Goal: Task Accomplishment & Management: Manage account settings

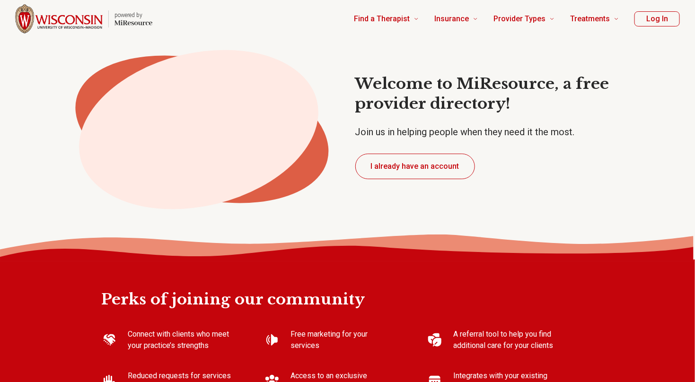
click at [655, 17] on button "Log In" at bounding box center [656, 18] width 45 height 15
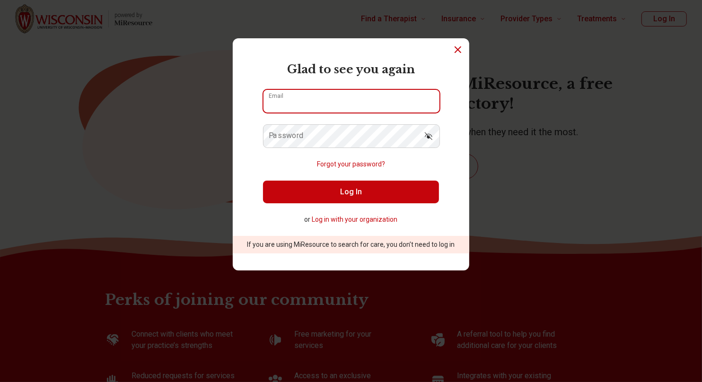
click at [279, 107] on input "Email" at bounding box center [351, 101] width 176 height 23
type input "**********"
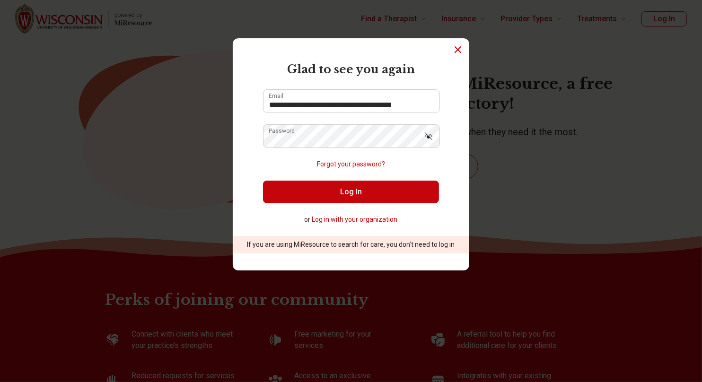
click at [307, 197] on button "Log In" at bounding box center [351, 192] width 176 height 23
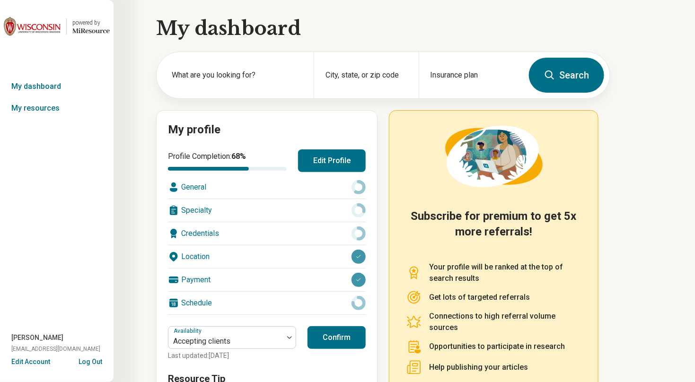
click at [211, 189] on div "General" at bounding box center [267, 187] width 198 height 23
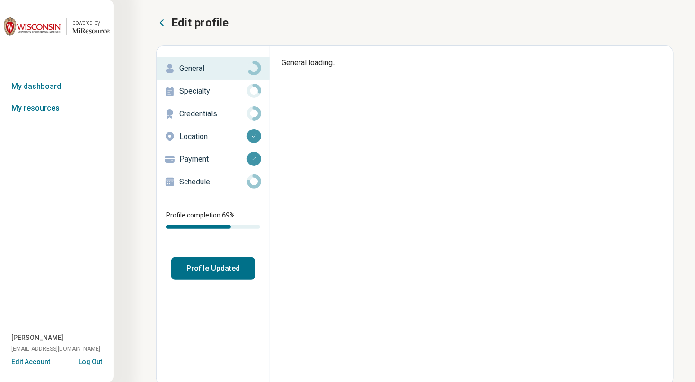
type textarea "*"
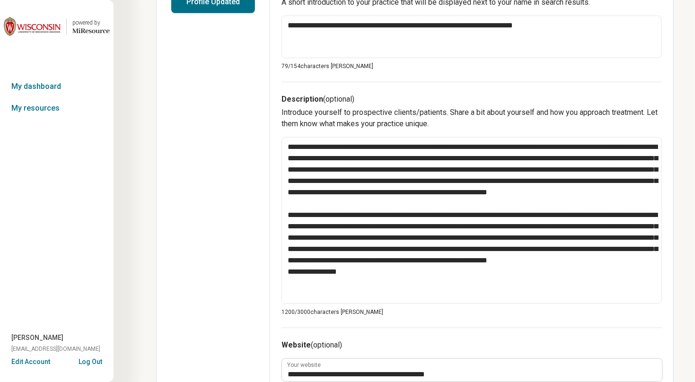
scroll to position [283, 0]
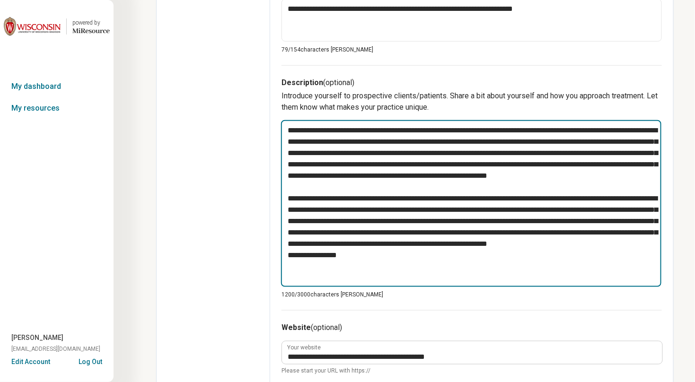
click at [316, 277] on textarea at bounding box center [471, 203] width 380 height 167
type textarea "**********"
type textarea "*"
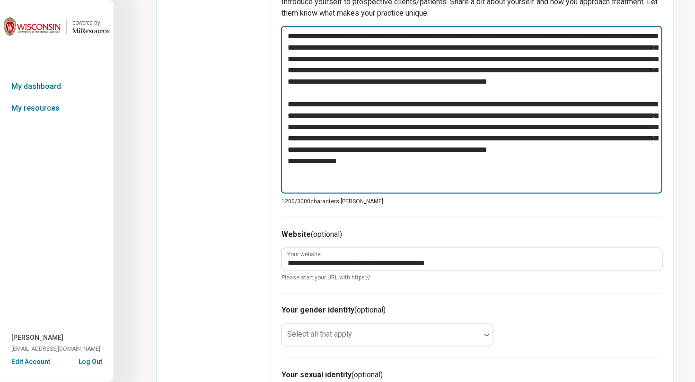
scroll to position [378, 0]
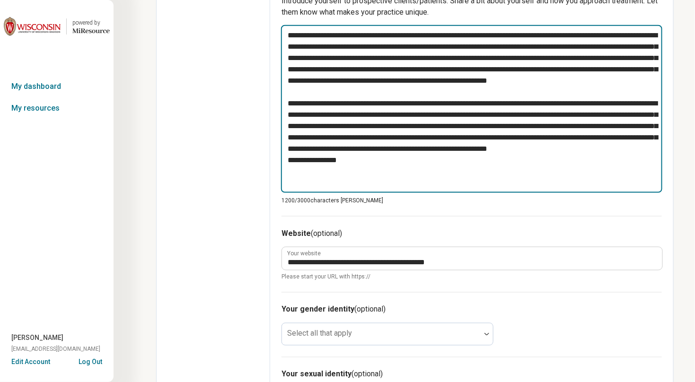
click at [367, 179] on textarea at bounding box center [471, 109] width 381 height 168
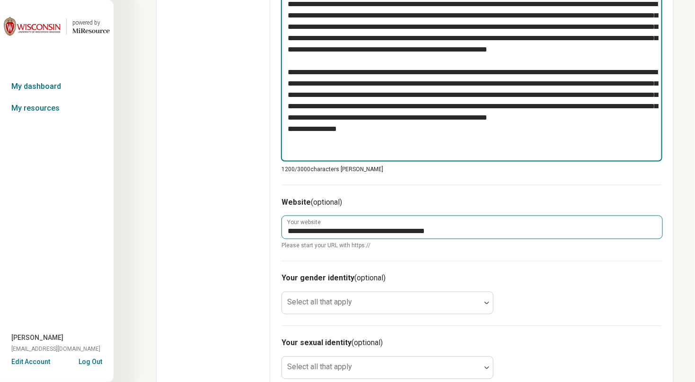
scroll to position [426, 0]
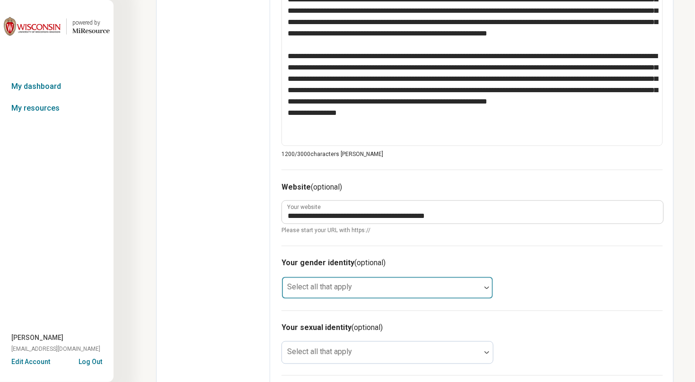
click at [361, 286] on div at bounding box center [381, 291] width 191 height 13
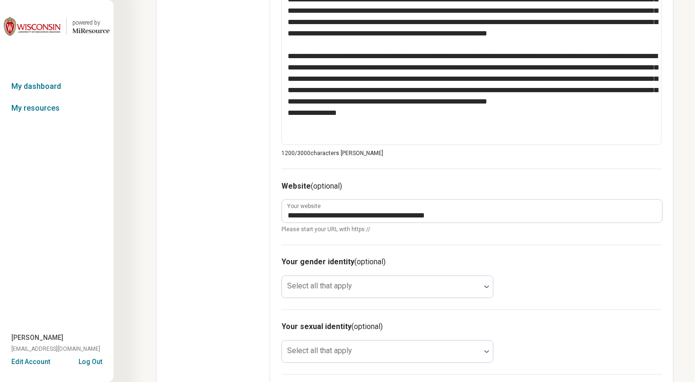
click at [210, 242] on div "Edit profile General Specialty Credentials Location Payment Schedule Profile co…" at bounding box center [213, 85] width 113 height 930
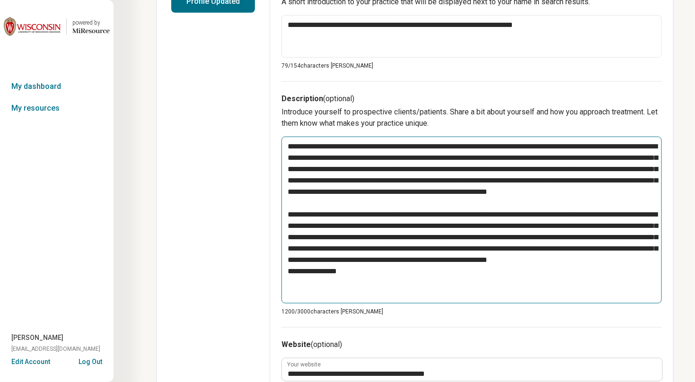
scroll to position [262, 0]
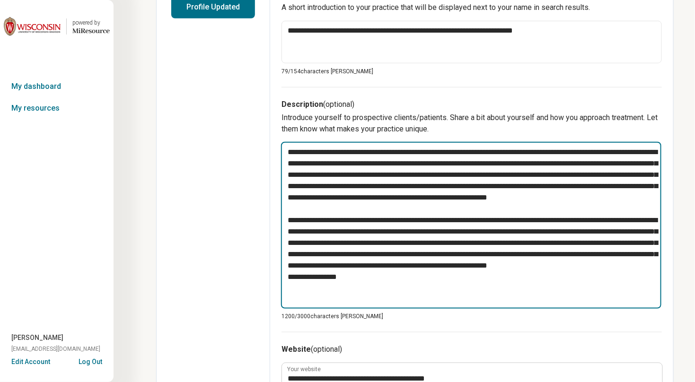
click at [348, 299] on textarea at bounding box center [471, 225] width 380 height 167
type textarea "**********"
type textarea "*"
type textarea "**********"
drag, startPoint x: 285, startPoint y: 229, endPoint x: 463, endPoint y: 286, distance: 186.8
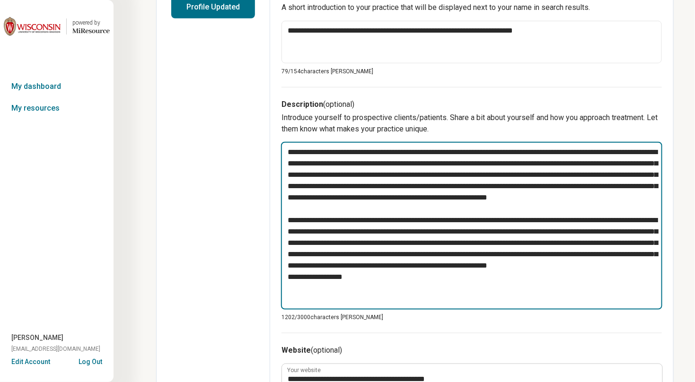
click at [463, 286] on textarea at bounding box center [471, 226] width 381 height 168
type textarea "*"
type textarea "**********"
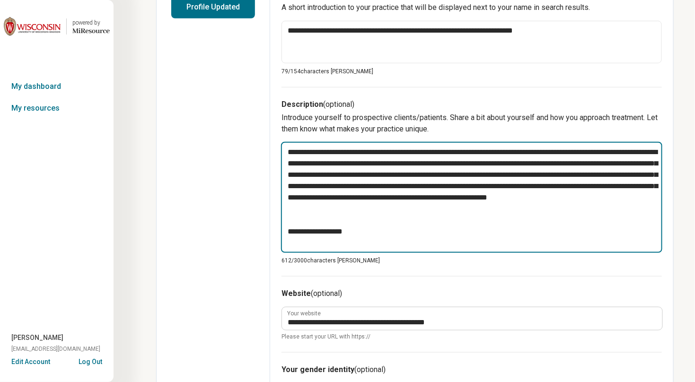
type textarea "*"
type textarea "**********"
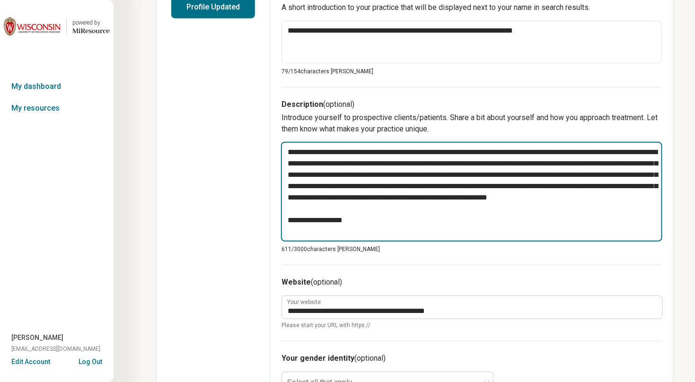
click at [354, 228] on textarea "**********" at bounding box center [471, 192] width 381 height 100
paste textarea "**********"
type textarea "*"
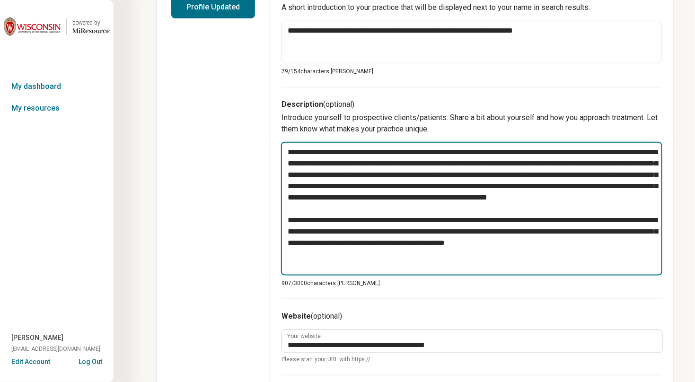
type textarea "**********"
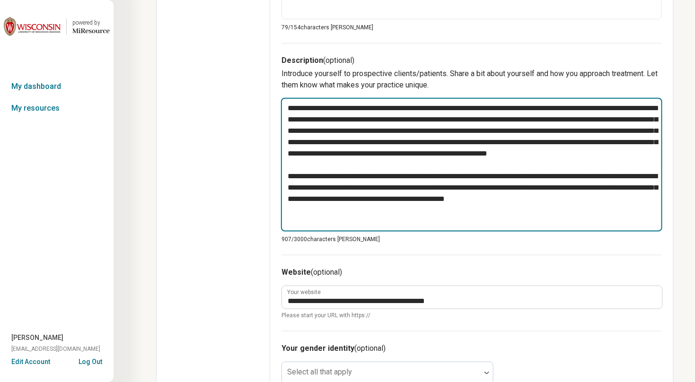
scroll to position [403, 0]
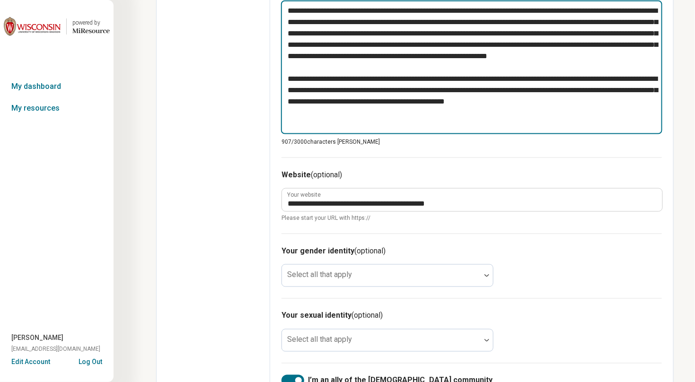
type textarea "*"
type textarea "**********"
type textarea "*"
type textarea "**********"
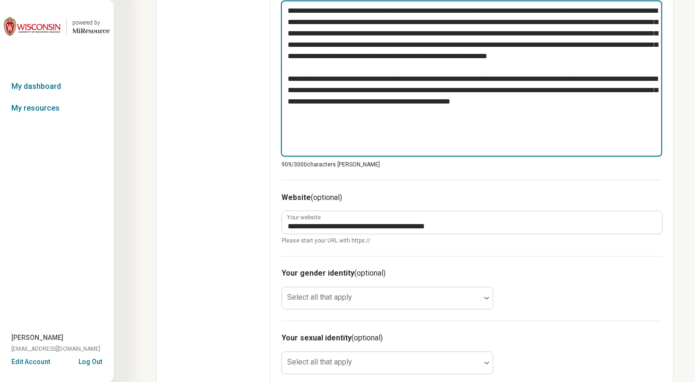
paste textarea "**********"
type textarea "*"
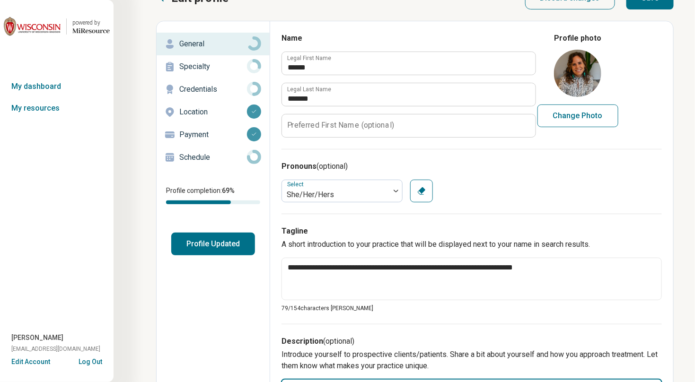
scroll to position [0, 0]
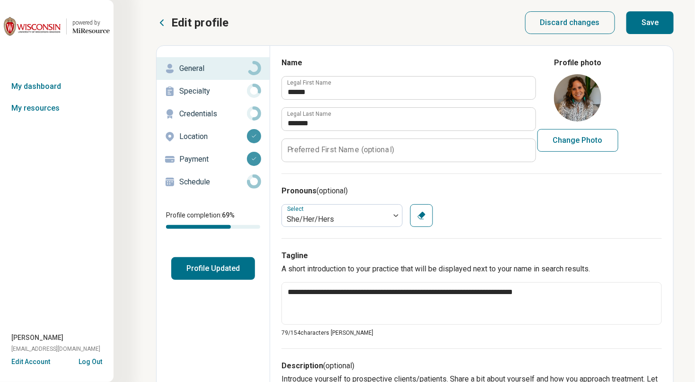
type textarea "**********"
click at [652, 18] on button "Save" at bounding box center [649, 22] width 47 height 23
click at [200, 181] on p "Schedule" at bounding box center [213, 181] width 68 height 11
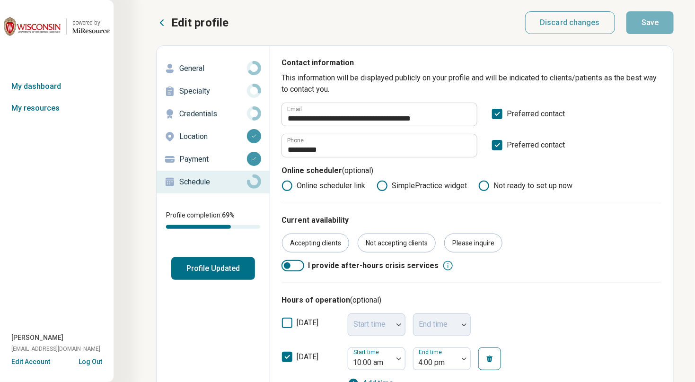
click at [200, 114] on p "Credentials" at bounding box center [213, 113] width 68 height 11
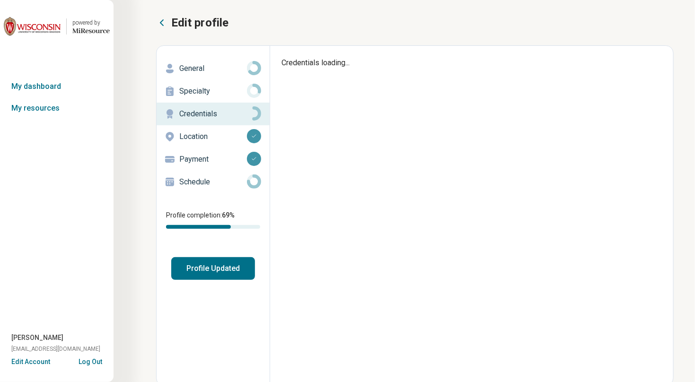
type textarea "*"
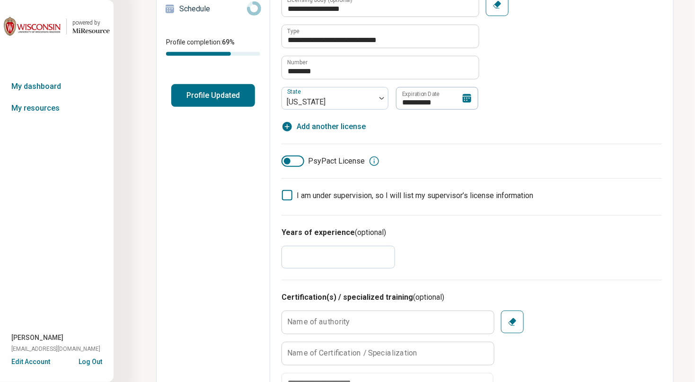
scroll to position [189, 0]
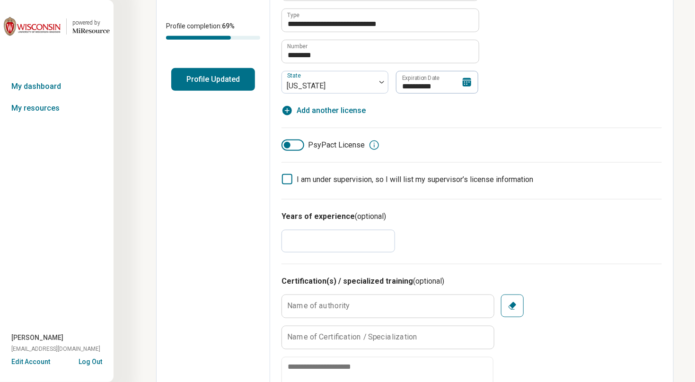
click at [304, 242] on input "**" at bounding box center [337, 241] width 113 height 23
type input "*"
type textarea "*"
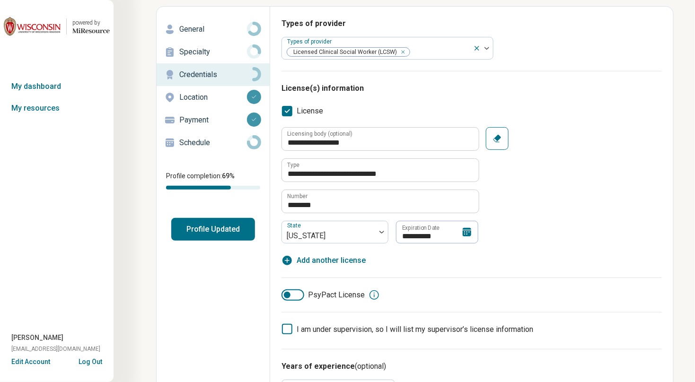
scroll to position [0, 0]
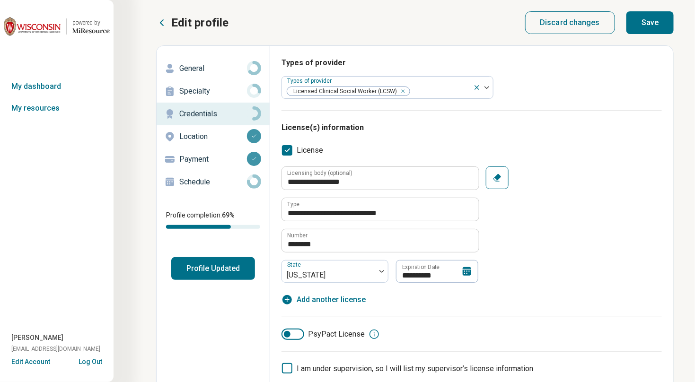
type input "**"
click at [659, 24] on button "Save" at bounding box center [649, 22] width 47 height 23
type textarea "*"
click at [201, 271] on button "Profile Updated" at bounding box center [213, 268] width 84 height 23
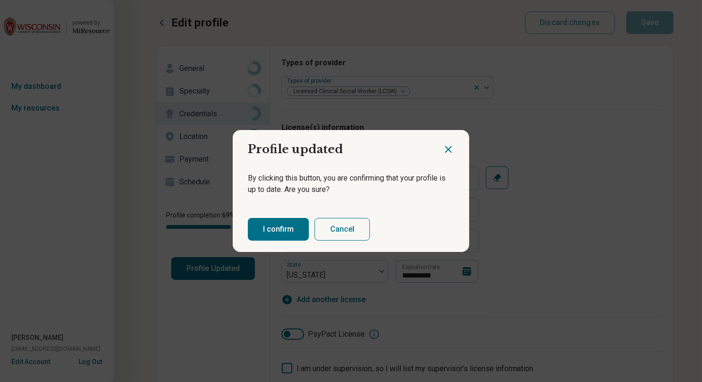
click at [280, 231] on button "I confirm" at bounding box center [278, 229] width 61 height 23
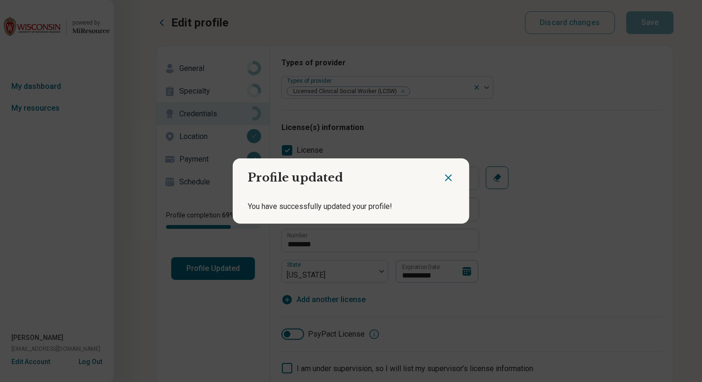
click at [448, 180] on icon "Close dialog" at bounding box center [448, 177] width 11 height 11
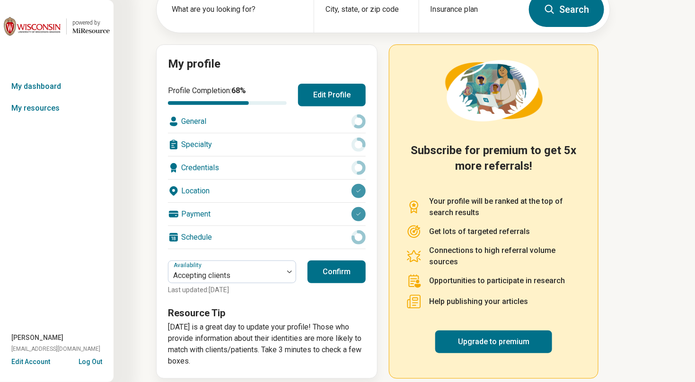
scroll to position [74, 0]
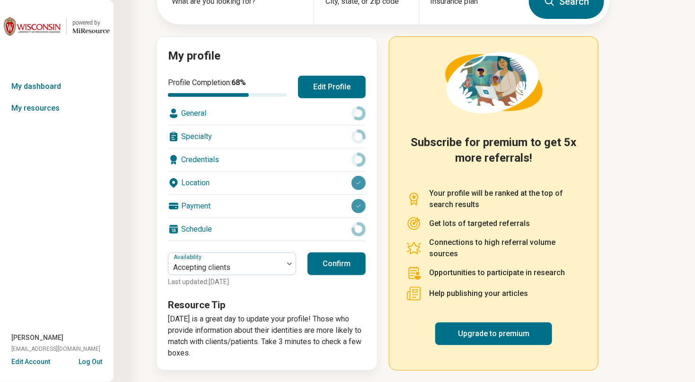
click at [339, 267] on button "Confirm" at bounding box center [336, 264] width 58 height 23
click at [483, 327] on link "Upgrade to premium" at bounding box center [493, 334] width 117 height 23
click at [450, 327] on link "Upgrade to premium" at bounding box center [493, 334] width 117 height 23
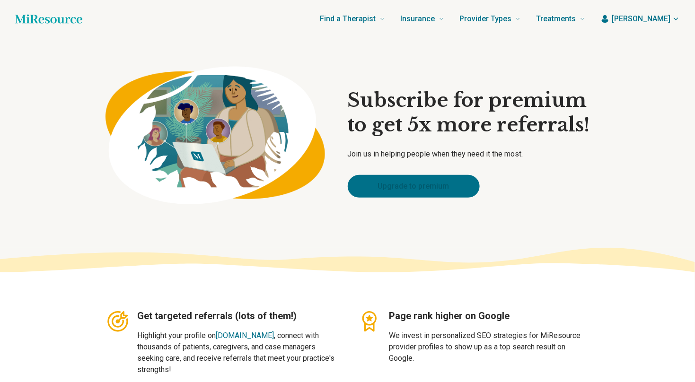
click at [408, 192] on link "Upgrade to premium" at bounding box center [414, 186] width 132 height 23
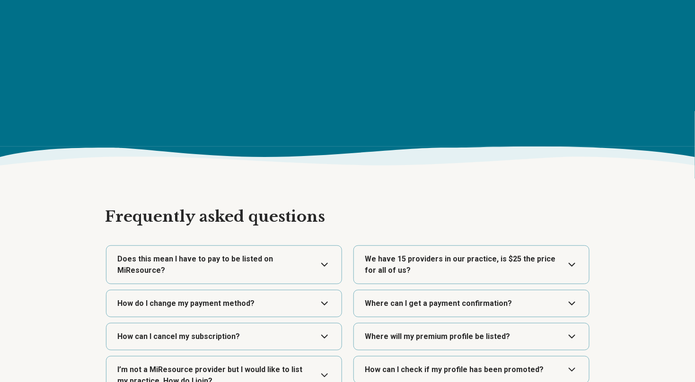
scroll to position [1474, 0]
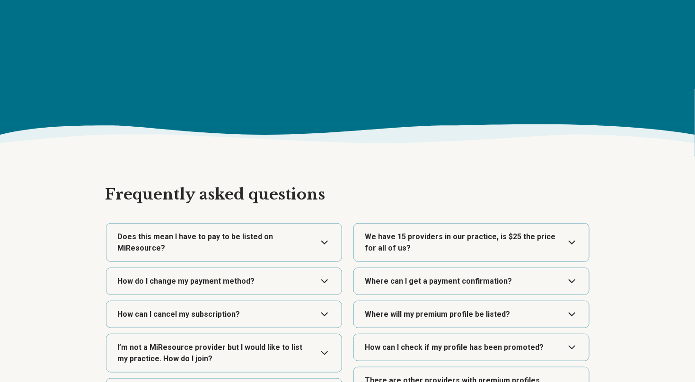
click at [279, 235] on button "Expand" at bounding box center [223, 243] width 227 height 38
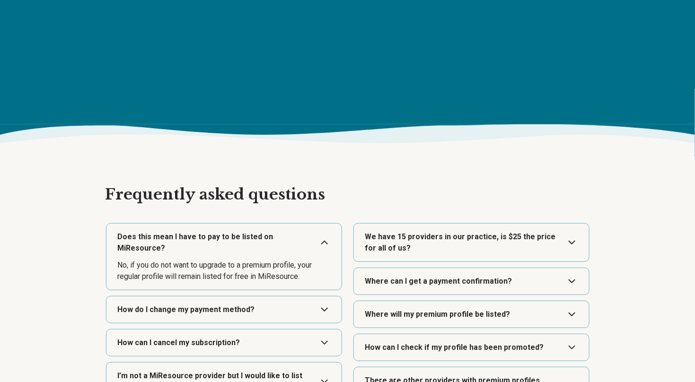
click at [250, 297] on button "Expand" at bounding box center [223, 310] width 227 height 26
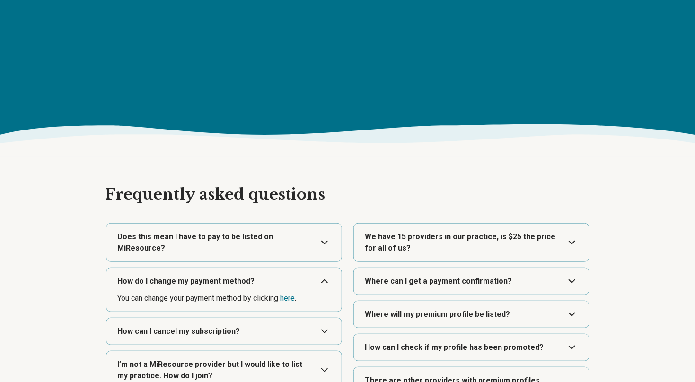
click at [268, 318] on button "Expand" at bounding box center [223, 331] width 227 height 26
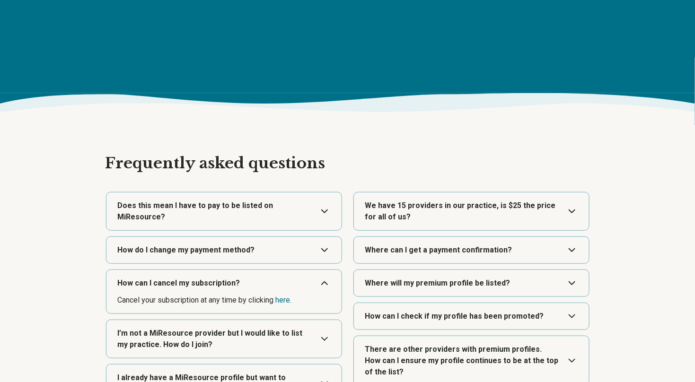
scroll to position [1521, 0]
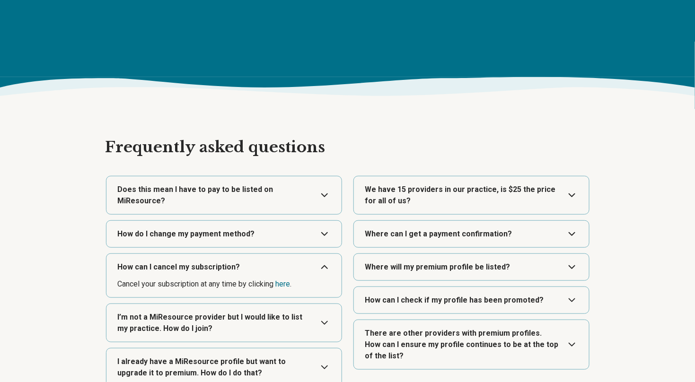
click at [238, 317] on button "Expand" at bounding box center [223, 323] width 227 height 38
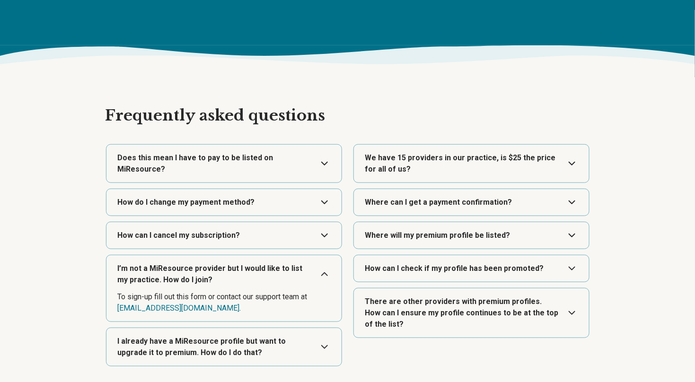
scroll to position [1568, 0]
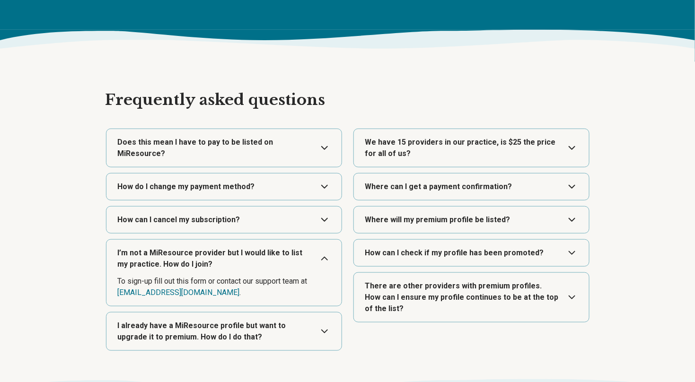
drag, startPoint x: 204, startPoint y: 323, endPoint x: 243, endPoint y: 315, distance: 39.5
click at [205, 323] on button "Expand" at bounding box center [223, 332] width 227 height 38
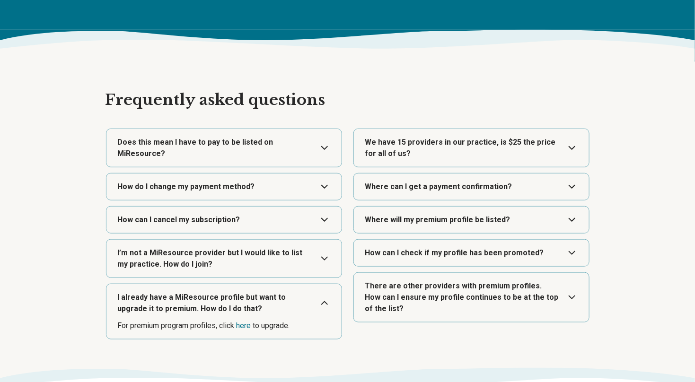
click at [422, 152] on button "Expand" at bounding box center [471, 148] width 227 height 38
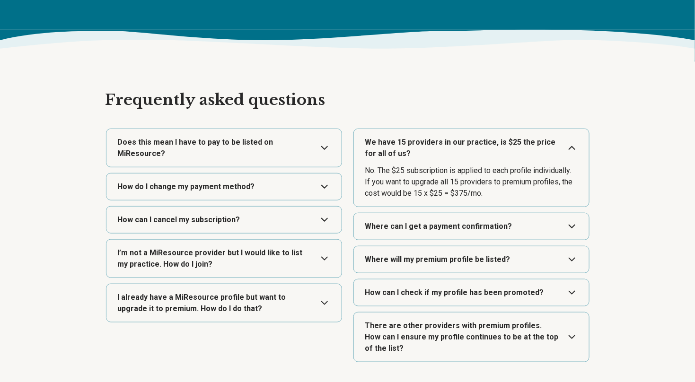
click at [419, 230] on button "Expand" at bounding box center [471, 226] width 227 height 26
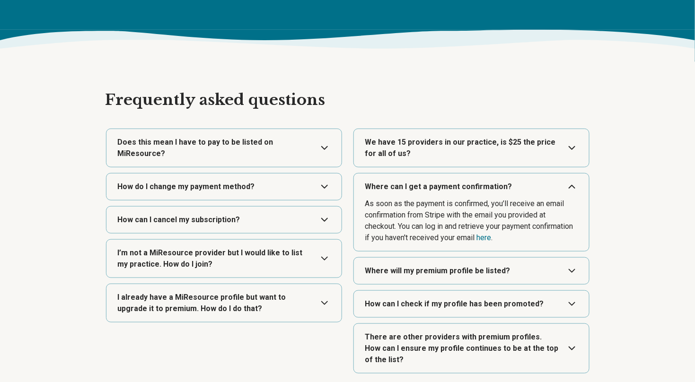
click at [422, 273] on button "Expand" at bounding box center [471, 271] width 227 height 26
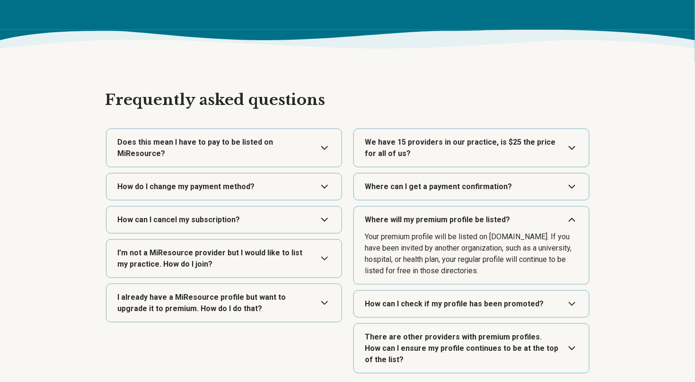
click at [452, 302] on button "Expand" at bounding box center [471, 304] width 227 height 26
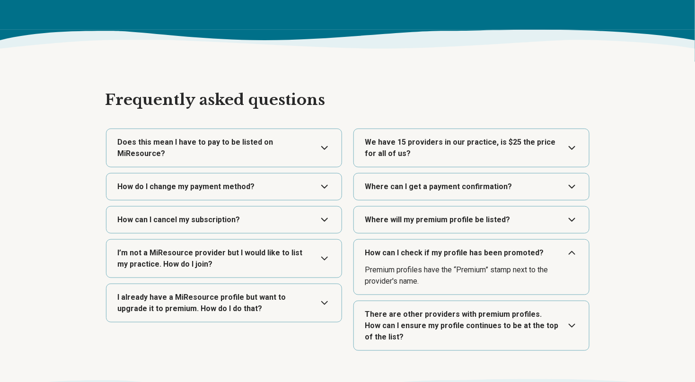
click at [437, 325] on button "Expand" at bounding box center [471, 325] width 227 height 49
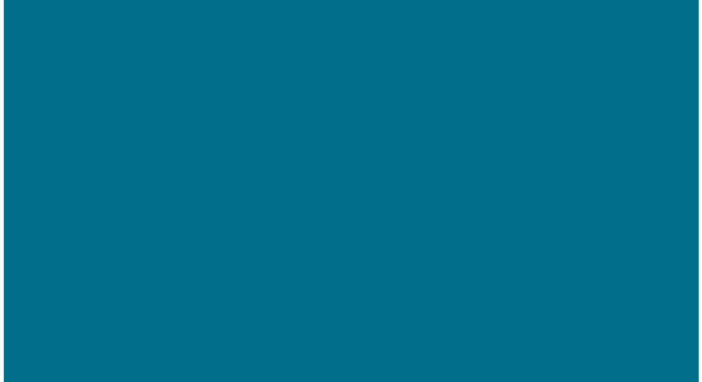
scroll to position [1190, 0]
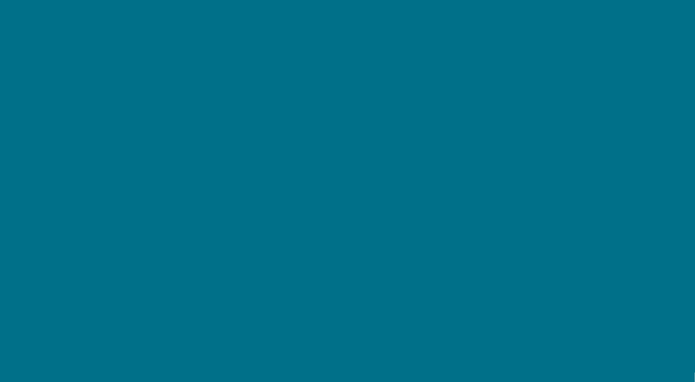
click at [630, 185] on section "Subscribe to premium" at bounding box center [347, 153] width 695 height 589
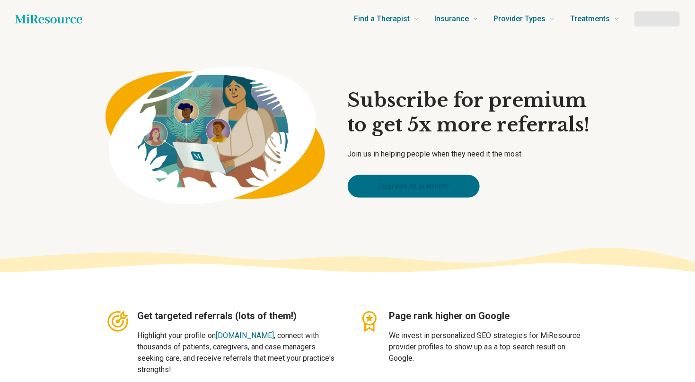
click at [402, 190] on link "Upgrade to premium" at bounding box center [414, 186] width 132 height 23
type textarea "*"
click at [432, 192] on link "Upgrade to premium" at bounding box center [414, 186] width 132 height 23
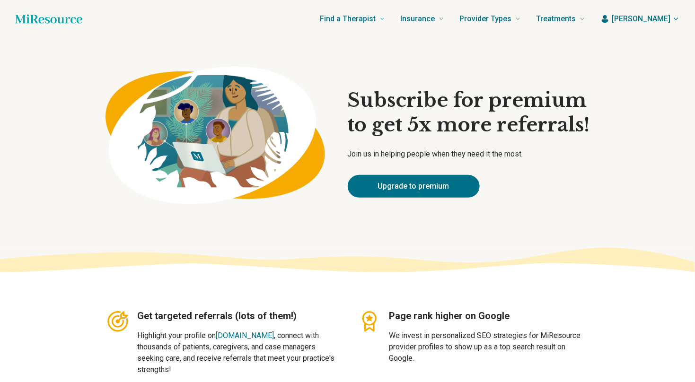
click at [657, 12] on header "Find a Therapist Mental Health Conditions ADHD Anxiety Anorexia Autism Bipolar …" at bounding box center [347, 19] width 695 height 38
click at [671, 21] on button "[PERSON_NAME]" at bounding box center [639, 18] width 79 height 11
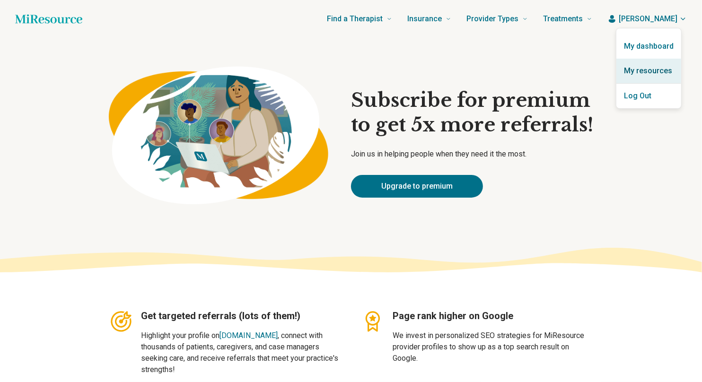
click at [653, 72] on link "My resources" at bounding box center [648, 71] width 65 height 25
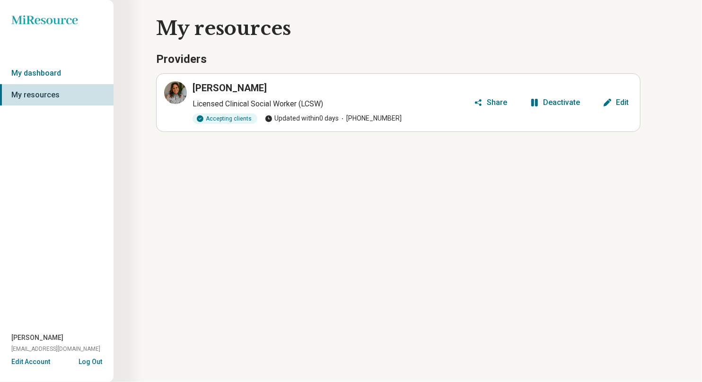
click at [27, 361] on button "Edit Account" at bounding box center [30, 362] width 39 height 10
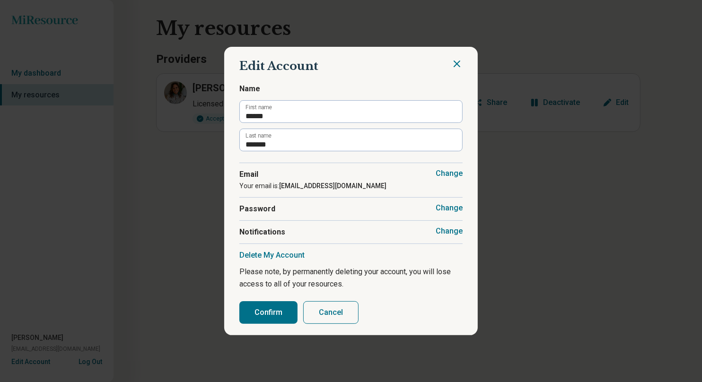
click at [320, 319] on button "Cancel" at bounding box center [330, 312] width 55 height 23
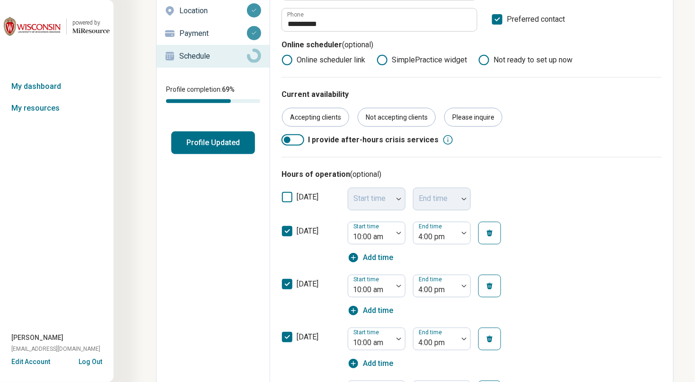
scroll to position [141, 0]
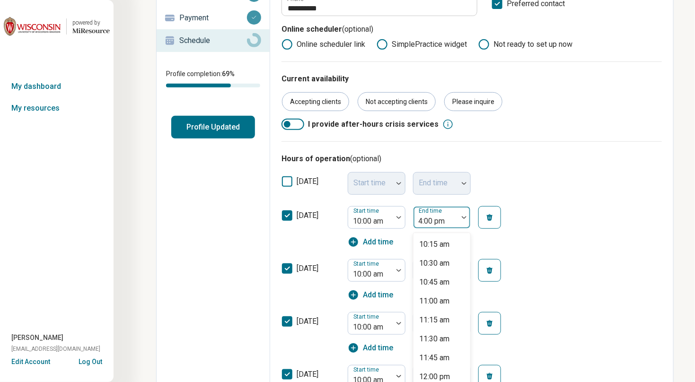
click at [463, 218] on img at bounding box center [464, 217] width 5 height 3
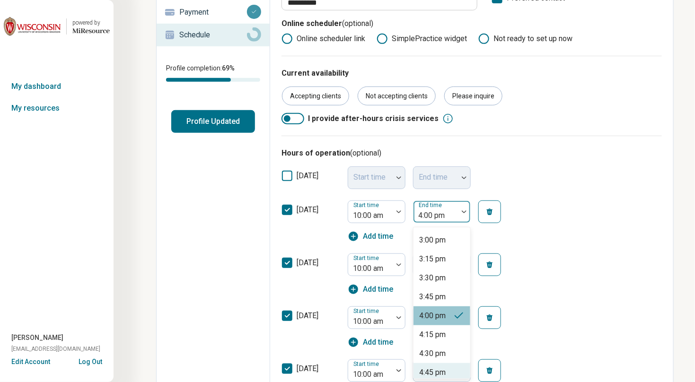
scroll to position [405, 0]
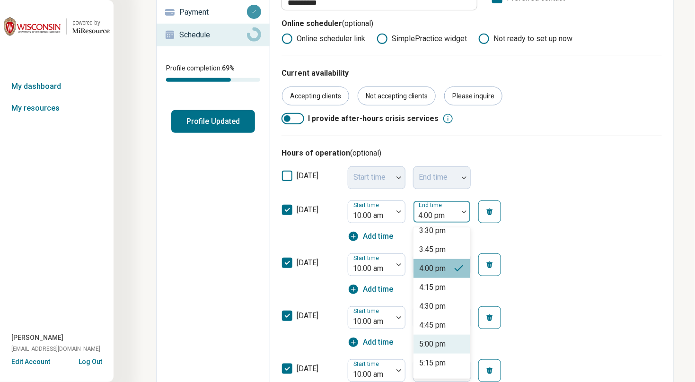
click at [444, 347] on div "5:00 pm" at bounding box center [432, 344] width 26 height 11
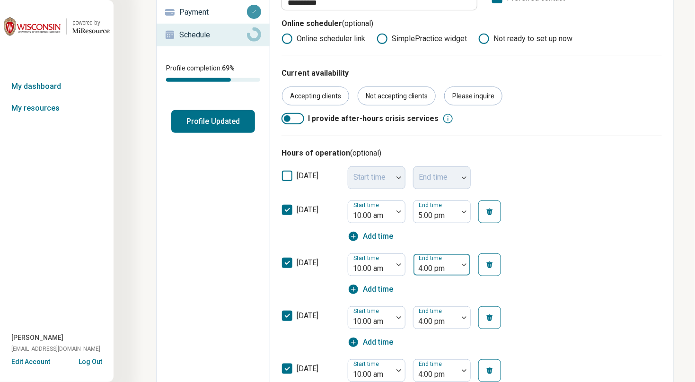
click at [463, 263] on img at bounding box center [464, 264] width 5 height 3
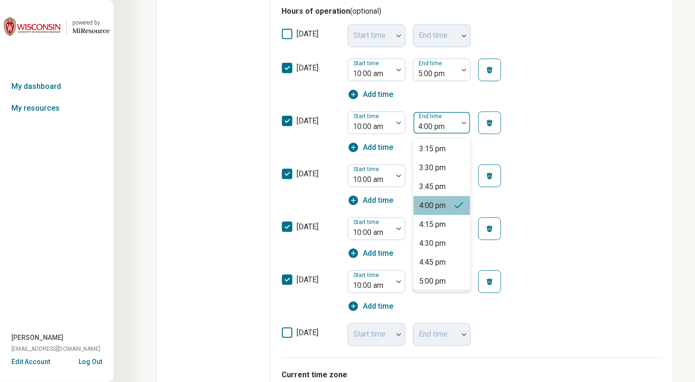
scroll to position [452, 0]
click at [437, 209] on div "5:00 pm" at bounding box center [432, 208] width 26 height 11
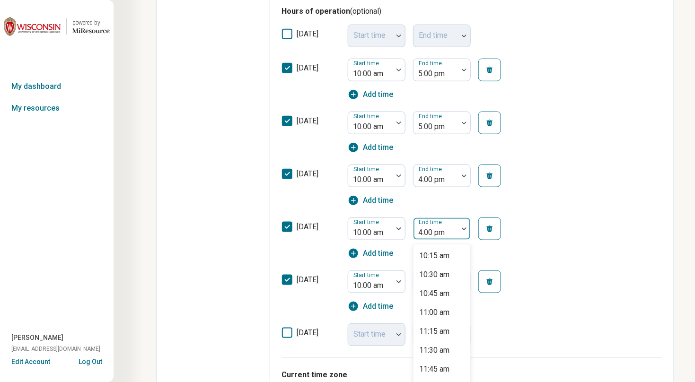
click at [463, 227] on img at bounding box center [464, 228] width 5 height 3
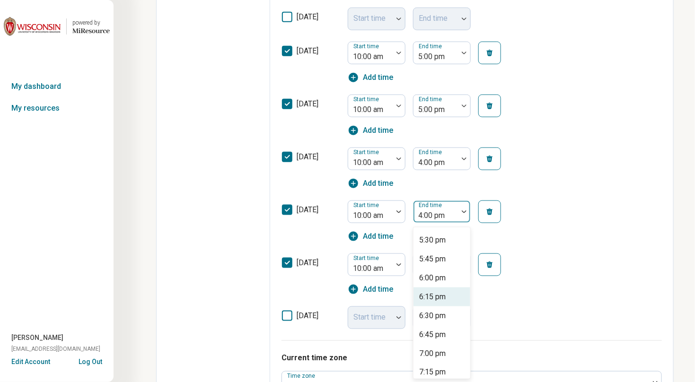
scroll to position [500, 0]
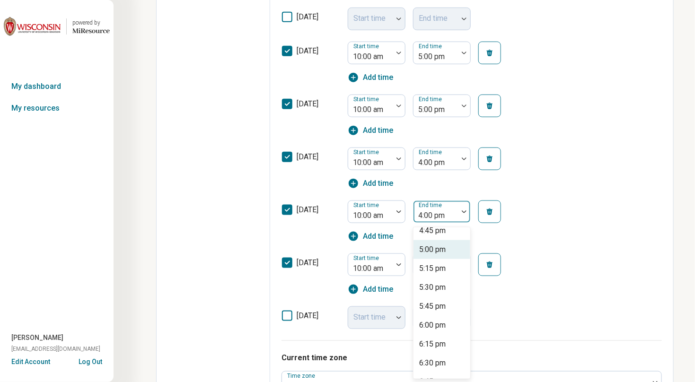
click at [443, 248] on div "5:00 pm" at bounding box center [432, 249] width 26 height 11
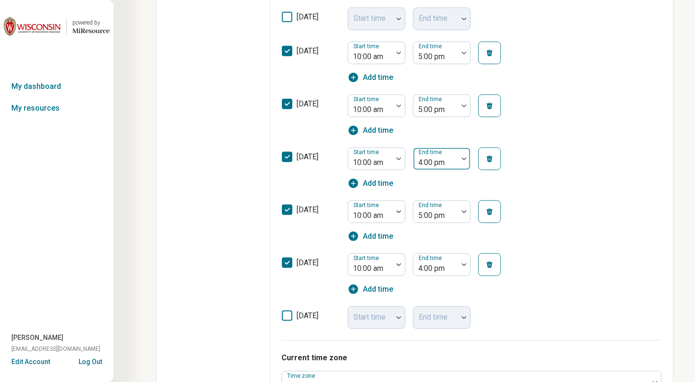
click at [462, 157] on img at bounding box center [464, 158] width 5 height 3
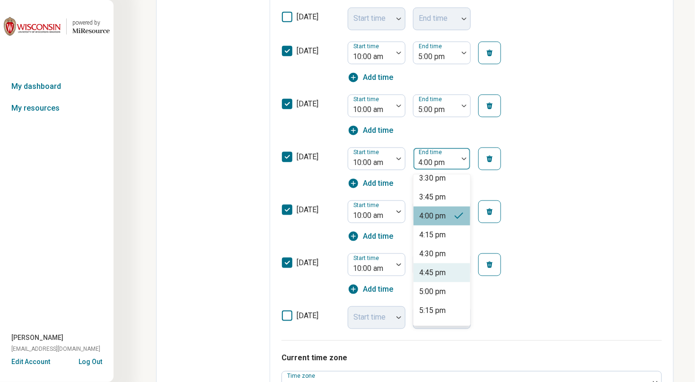
scroll to position [405, 0]
click at [434, 293] on div "5:00 pm" at bounding box center [432, 291] width 26 height 11
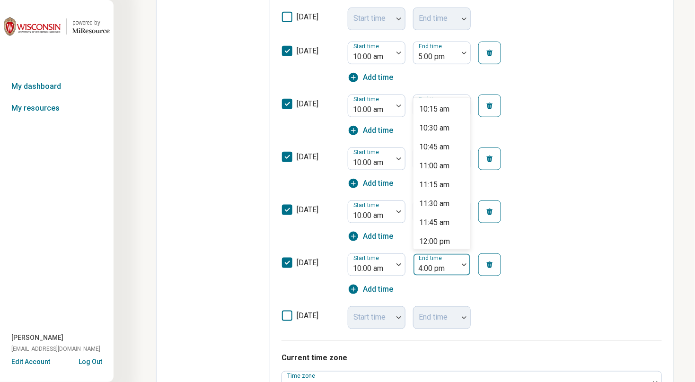
click at [462, 265] on img at bounding box center [464, 264] width 5 height 3
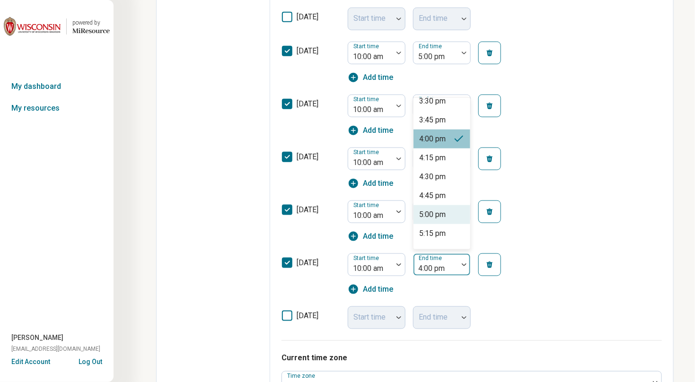
click at [436, 217] on div "5:00 pm" at bounding box center [432, 214] width 26 height 11
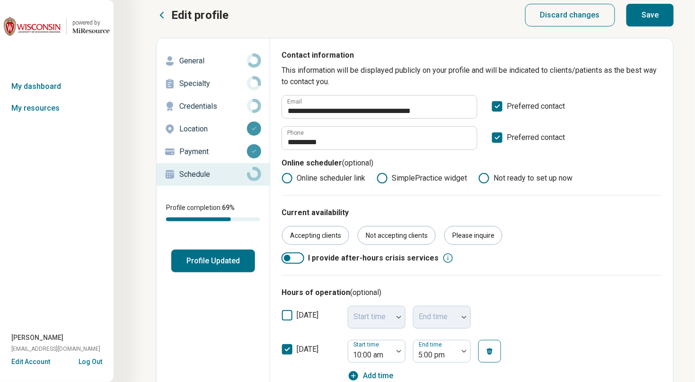
scroll to position [0, 0]
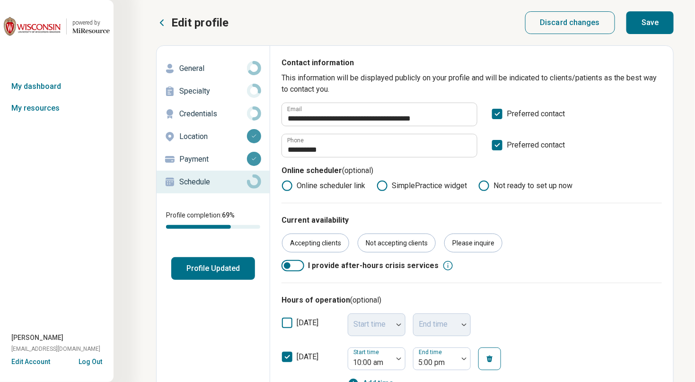
click at [649, 24] on button "Save" at bounding box center [649, 22] width 47 height 23
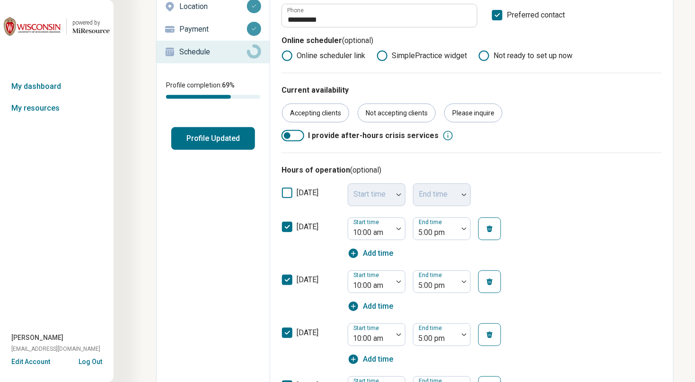
scroll to position [141, 0]
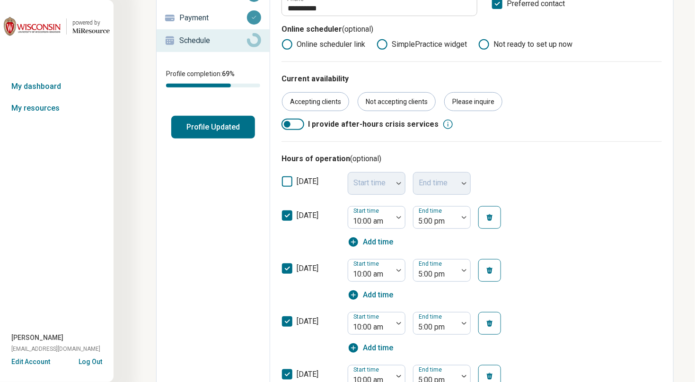
click at [209, 127] on button "Profile Updated" at bounding box center [213, 127] width 84 height 23
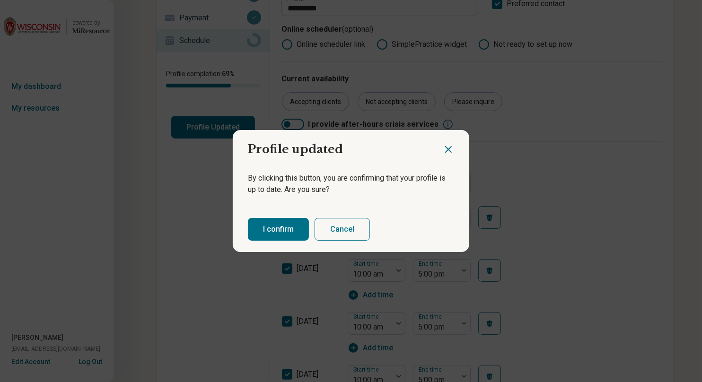
click at [271, 235] on button "I confirm" at bounding box center [278, 229] width 61 height 23
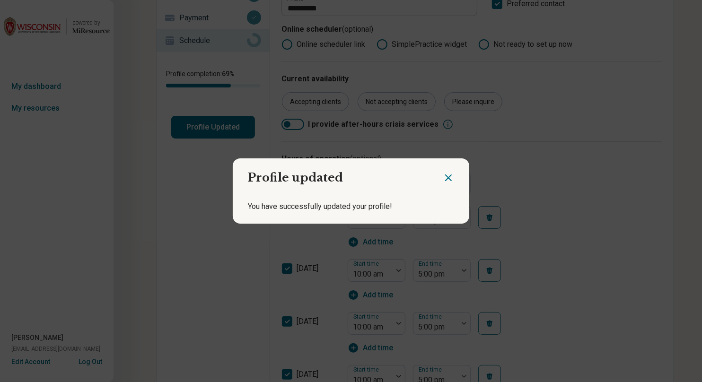
click at [445, 175] on icon "Close dialog" at bounding box center [448, 178] width 6 height 6
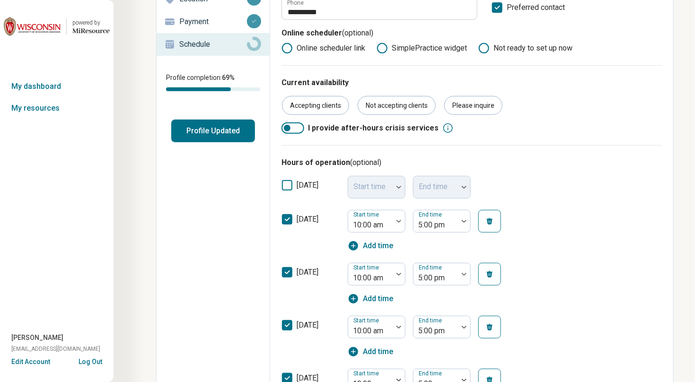
scroll to position [0, 0]
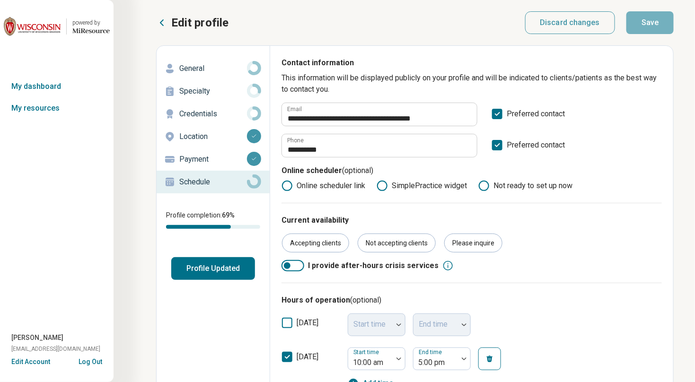
click at [31, 361] on button "Edit Account" at bounding box center [30, 362] width 39 height 10
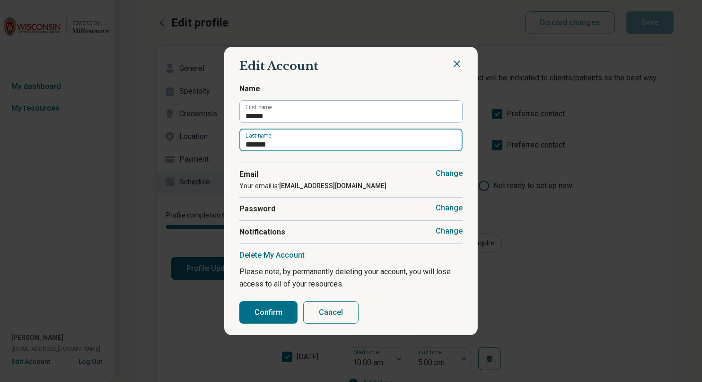
click at [245, 146] on input "*******" at bounding box center [350, 140] width 223 height 23
type input "*******"
click at [268, 306] on button "Confirm" at bounding box center [268, 312] width 58 height 23
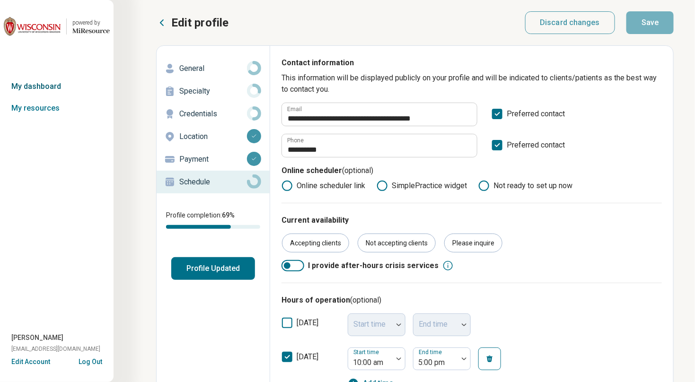
click at [31, 87] on link "My dashboard" at bounding box center [56, 87] width 113 height 22
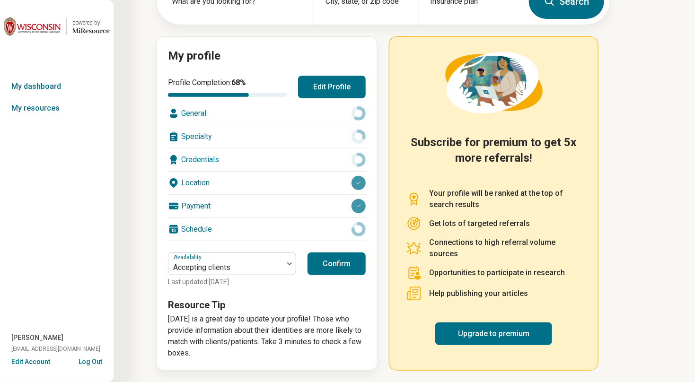
scroll to position [74, 0]
click at [477, 329] on link "Upgrade to premium" at bounding box center [493, 334] width 117 height 23
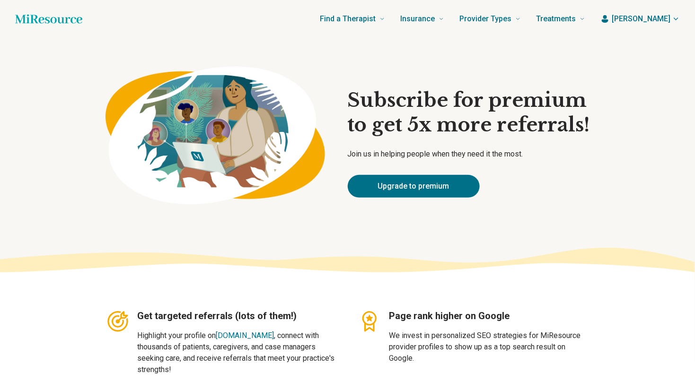
drag, startPoint x: 442, startPoint y: 185, endPoint x: 444, endPoint y: 201, distance: 16.2
click at [442, 185] on link "Upgrade to premium" at bounding box center [414, 186] width 132 height 23
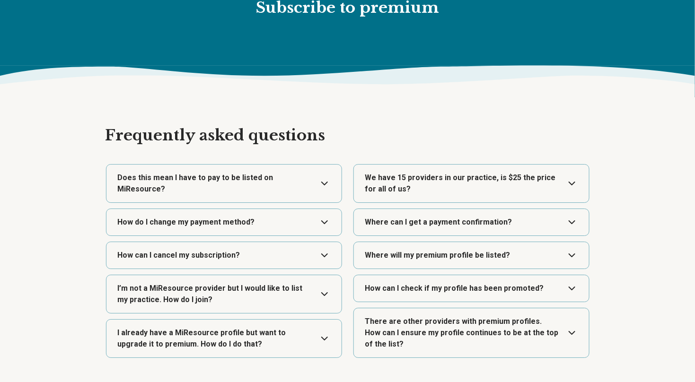
scroll to position [1143, 0]
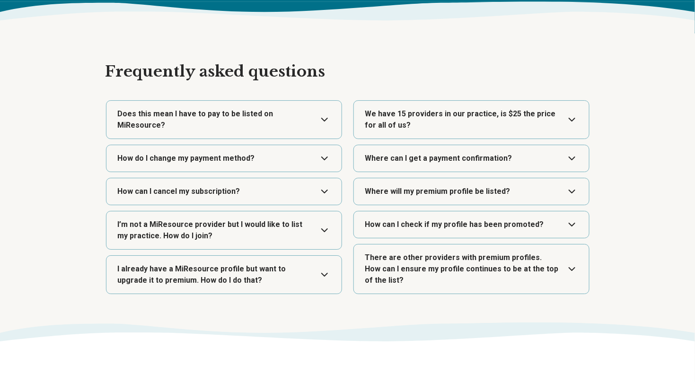
click at [262, 262] on button "Expand" at bounding box center [223, 275] width 227 height 38
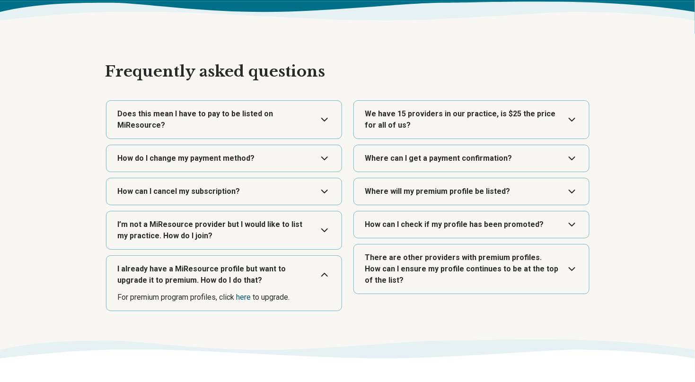
click at [245, 293] on link "here" at bounding box center [243, 297] width 15 height 9
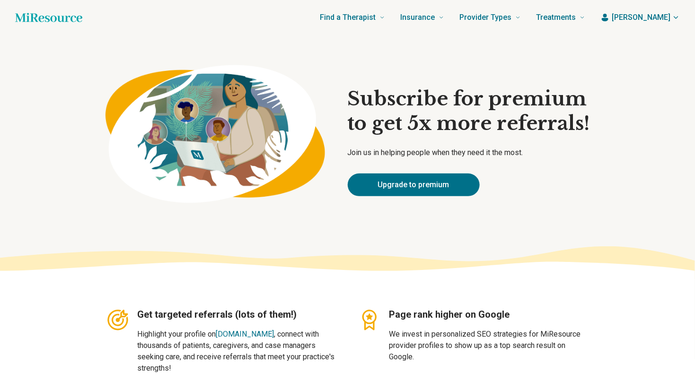
scroll to position [0, 0]
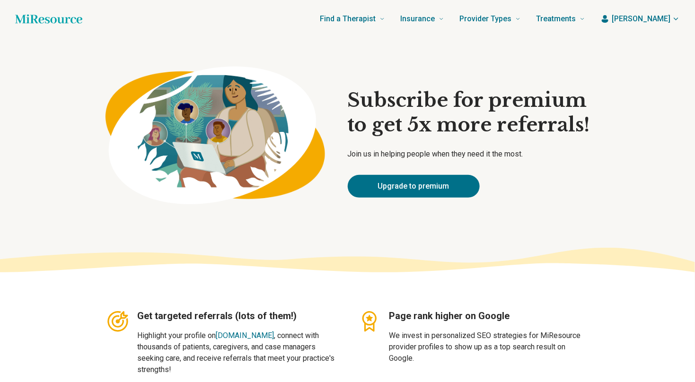
click at [666, 17] on span "[PERSON_NAME]" at bounding box center [640, 18] width 59 height 11
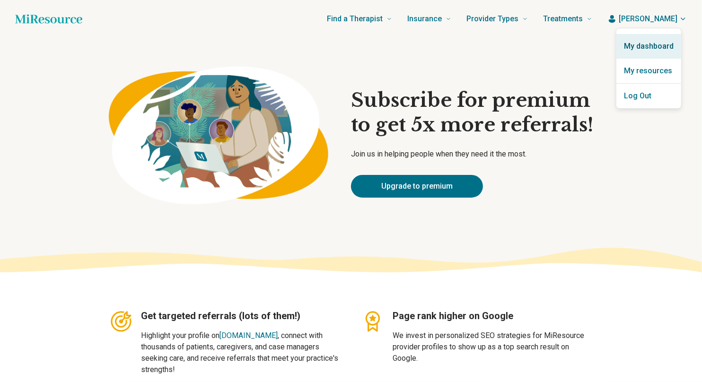
click at [653, 45] on link "My dashboard" at bounding box center [648, 46] width 65 height 25
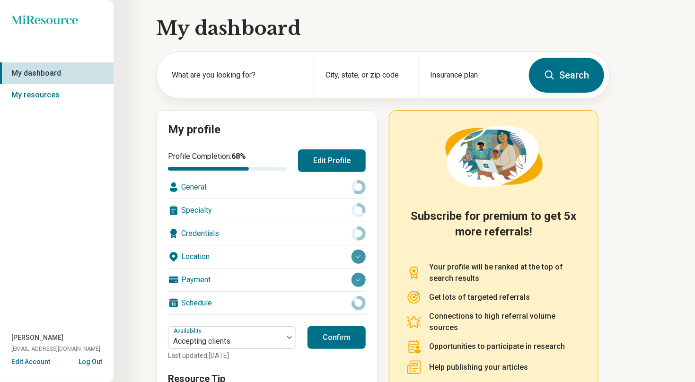
drag, startPoint x: 229, startPoint y: 279, endPoint x: 234, endPoint y: 279, distance: 4.8
click at [230, 279] on div "Payment" at bounding box center [267, 280] width 198 height 23
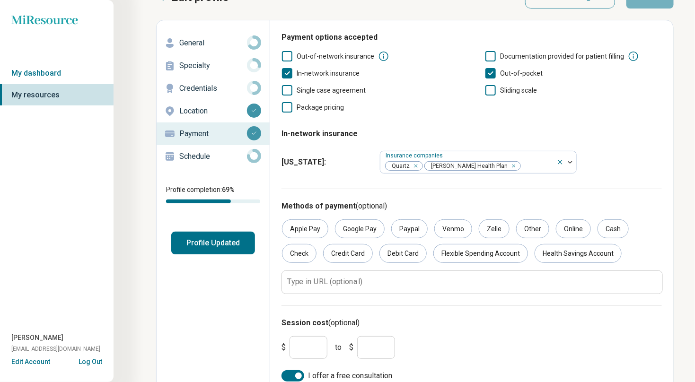
scroll to position [36, 0]
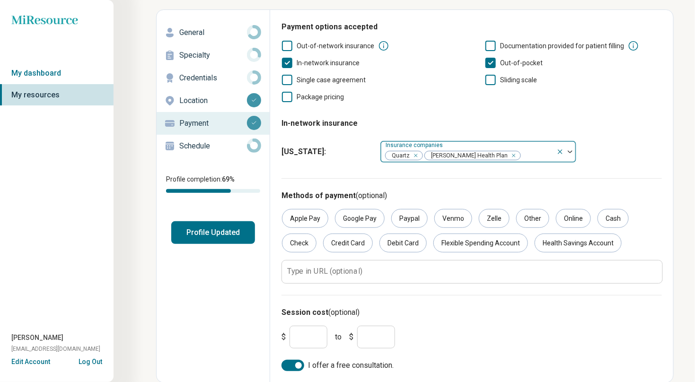
click at [522, 156] on div at bounding box center [536, 155] width 31 height 13
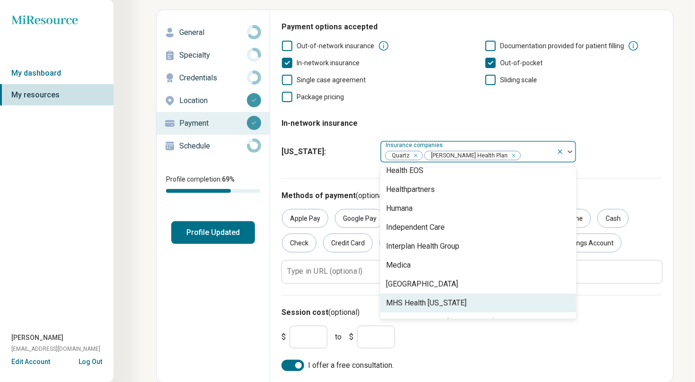
scroll to position [315, 0]
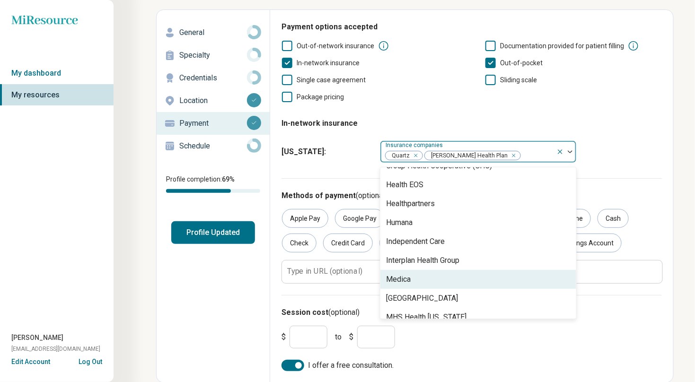
click at [411, 279] on div "Medica" at bounding box center [478, 279] width 196 height 19
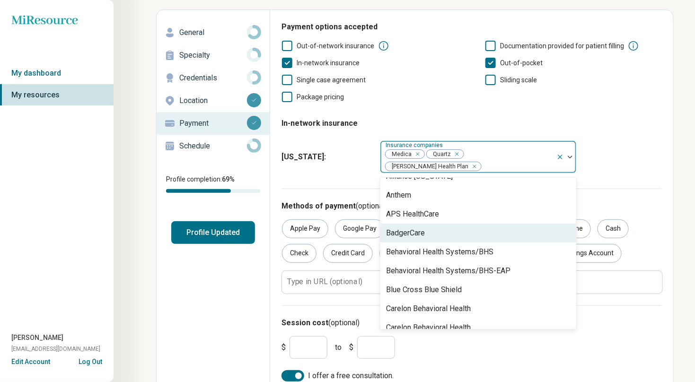
scroll to position [0, 0]
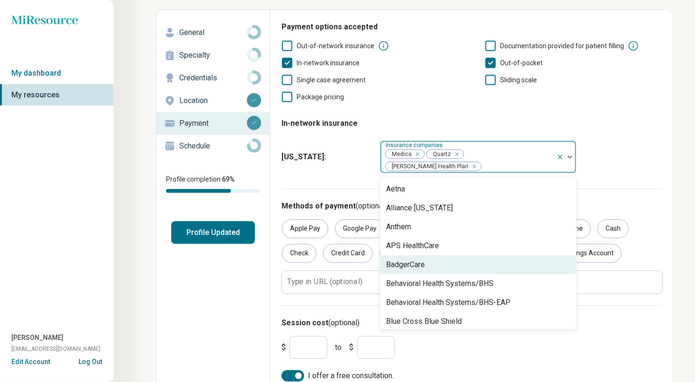
click at [439, 255] on div "BadgerCare" at bounding box center [478, 264] width 196 height 19
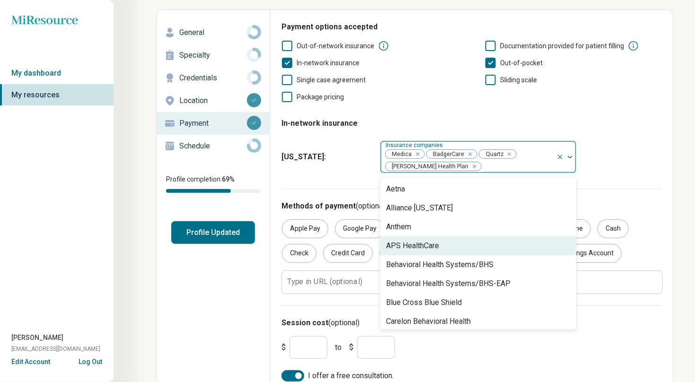
scroll to position [47, 0]
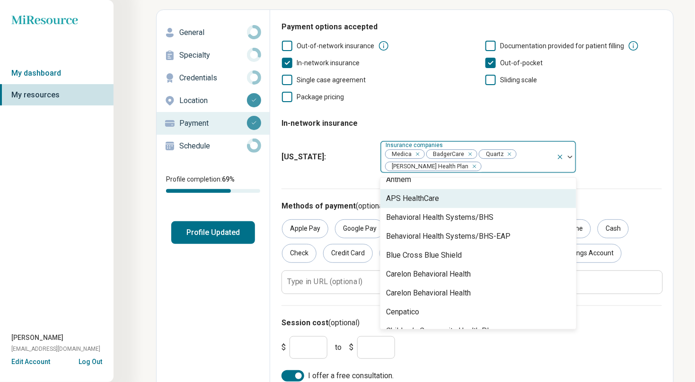
click at [471, 154] on div "Remove [object Object]" at bounding box center [468, 153] width 11 height 11
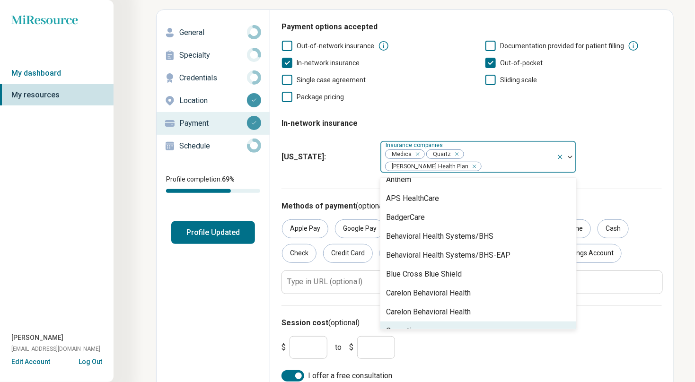
click at [594, 128] on fieldset "In-network insurance [US_STATE] : option BadgerCare, deselected. 41 results ava…" at bounding box center [471, 143] width 380 height 67
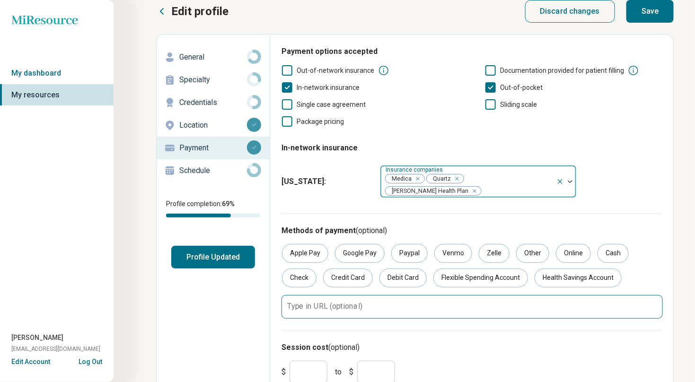
scroll to position [0, 0]
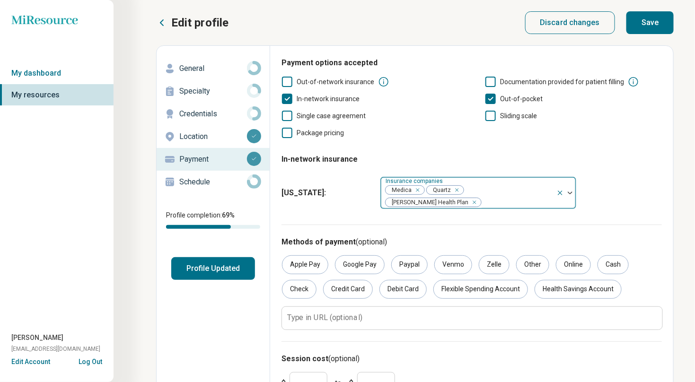
click at [654, 24] on button "Save" at bounding box center [649, 22] width 47 height 23
